Goal: Task Accomplishment & Management: Use online tool/utility

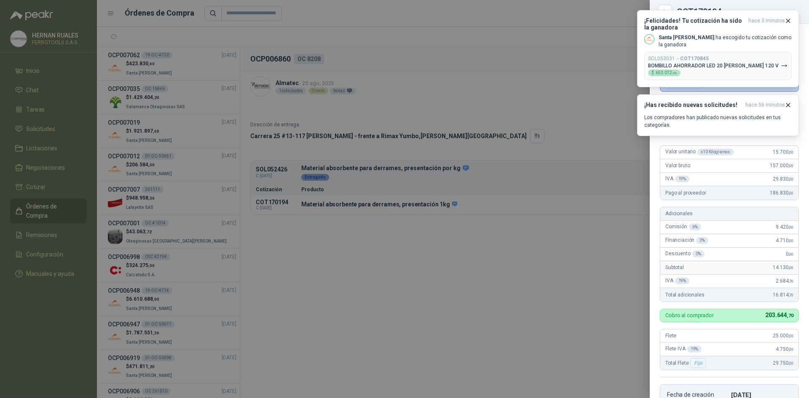
scroll to position [84, 0]
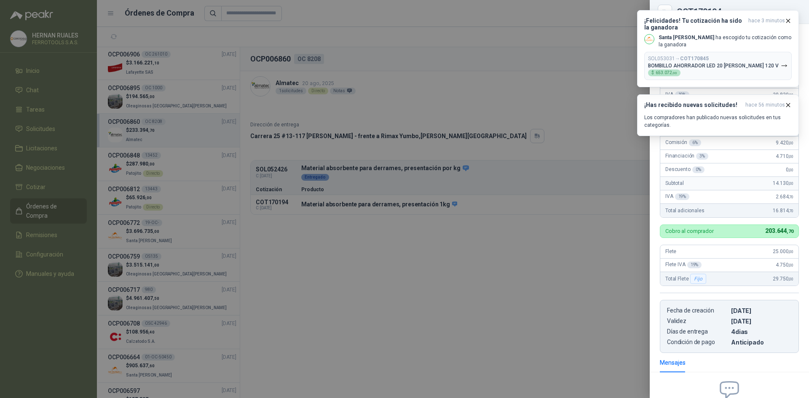
click at [529, 258] on div at bounding box center [404, 199] width 809 height 398
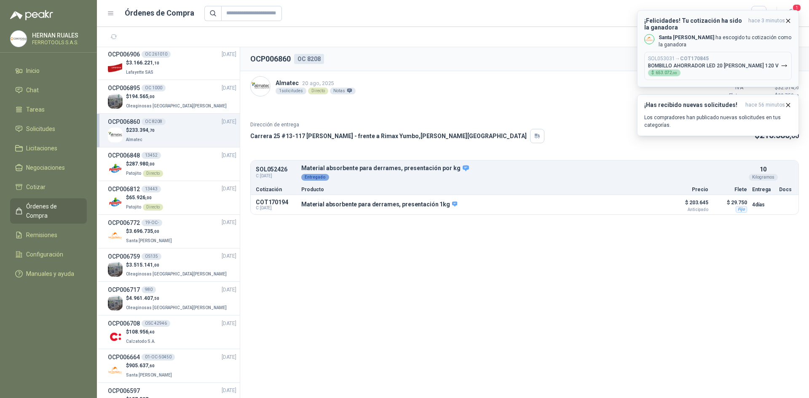
click at [716, 74] on div "SOL053031 → COT170845 BOMBILLO AHORRADOR LED 20 [PERSON_NAME] 120 V $ 653.072 ,…" at bounding box center [713, 66] width 131 height 21
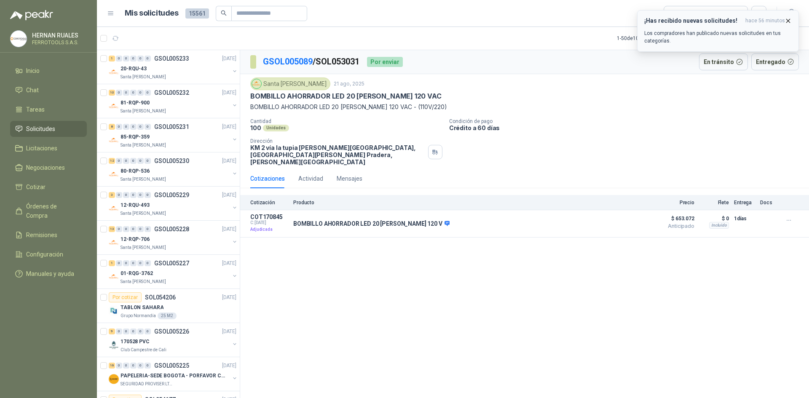
click at [792, 21] on button "¡Has recibido nuevas solicitudes! hace 56 minutos Los compradores han publicado…" at bounding box center [718, 31] width 162 height 42
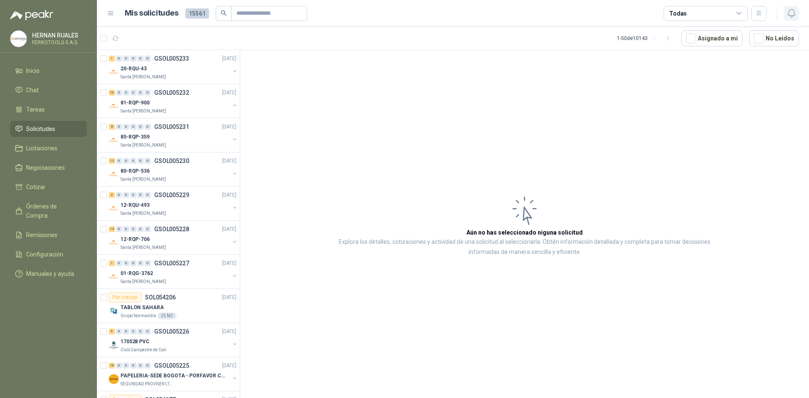
click at [792, 19] on button "button" at bounding box center [791, 13] width 15 height 15
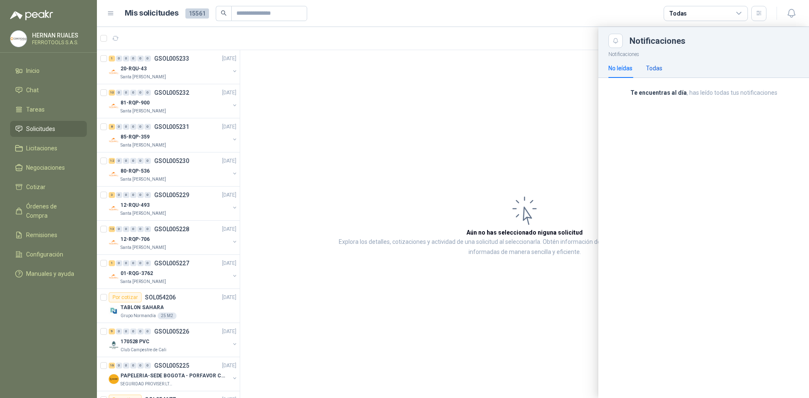
click at [659, 67] on div "Todas" at bounding box center [654, 68] width 16 height 9
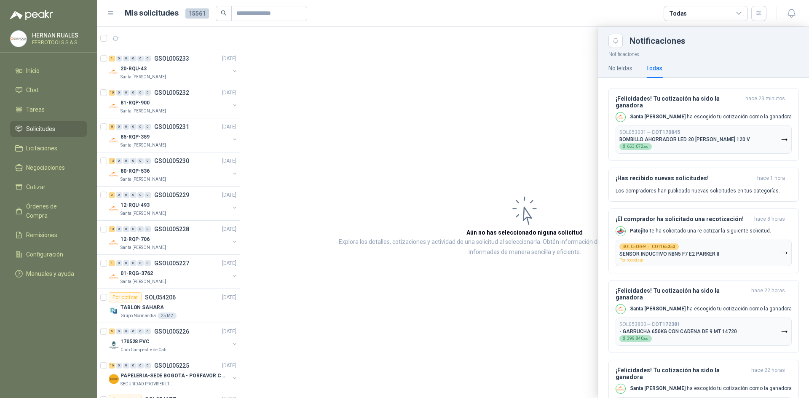
drag, startPoint x: 510, startPoint y: 60, endPoint x: 769, endPoint y: 43, distance: 259.9
click at [511, 59] on div at bounding box center [453, 212] width 712 height 371
